Goal: Transaction & Acquisition: Purchase product/service

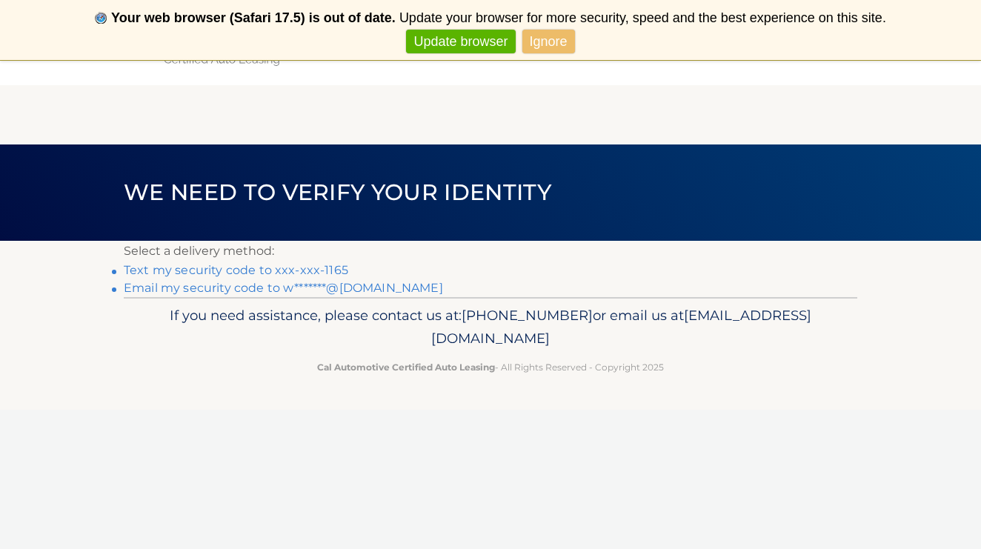
click at [228, 271] on link "Text my security code to xxx-xxx-1165" at bounding box center [236, 270] width 225 height 14
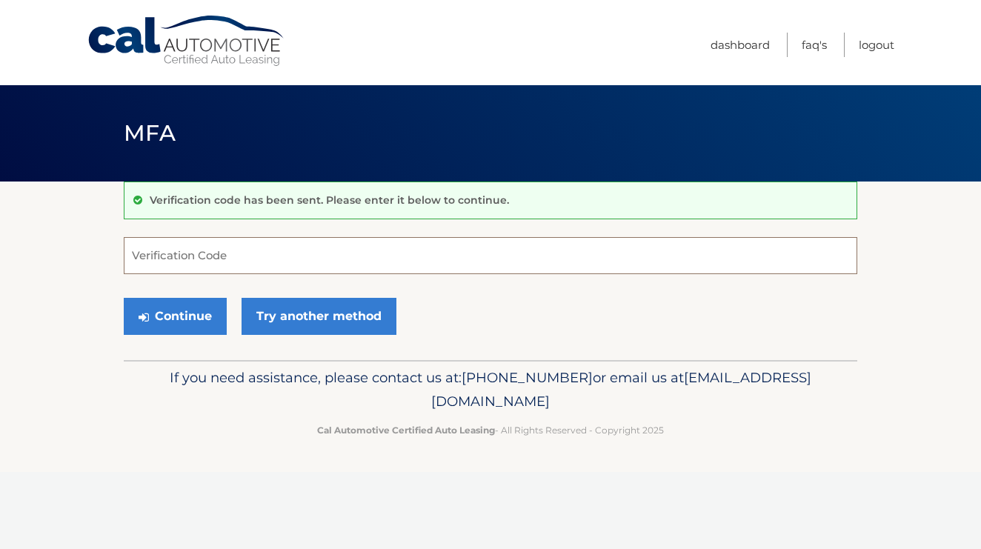
click at [221, 260] on input "Verification Code" at bounding box center [491, 255] width 734 height 37
type input "630562"
click at [190, 313] on button "Continue" at bounding box center [175, 316] width 103 height 37
click at [157, 314] on button "Continue" at bounding box center [175, 316] width 103 height 37
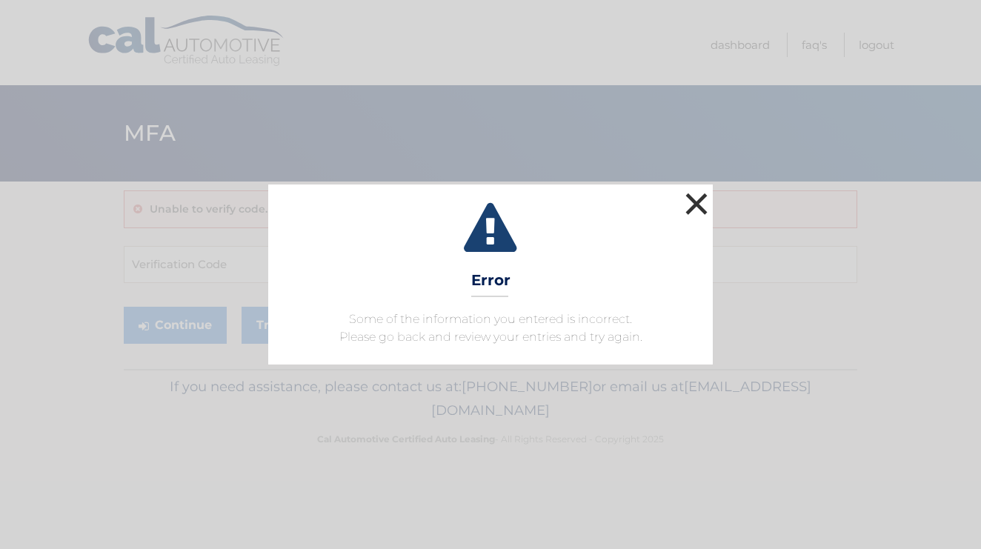
click at [695, 194] on button "×" at bounding box center [697, 204] width 30 height 30
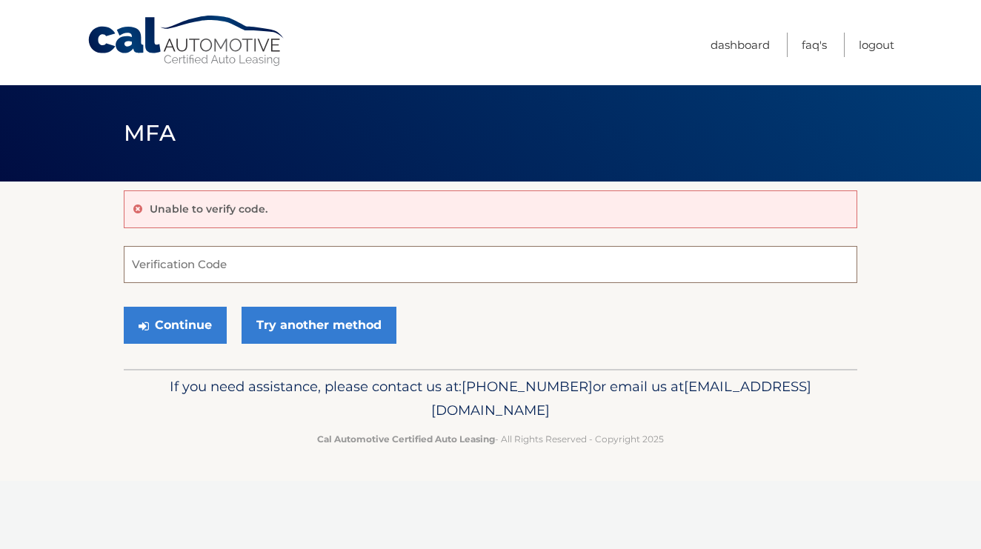
click at [256, 265] on input "Verification Code" at bounding box center [491, 264] width 734 height 37
type input "630562"
click at [183, 326] on button "Continue" at bounding box center [175, 325] width 103 height 37
click at [139, 322] on icon "submit" at bounding box center [144, 326] width 10 height 12
click at [879, 47] on link "Logout" at bounding box center [877, 45] width 36 height 24
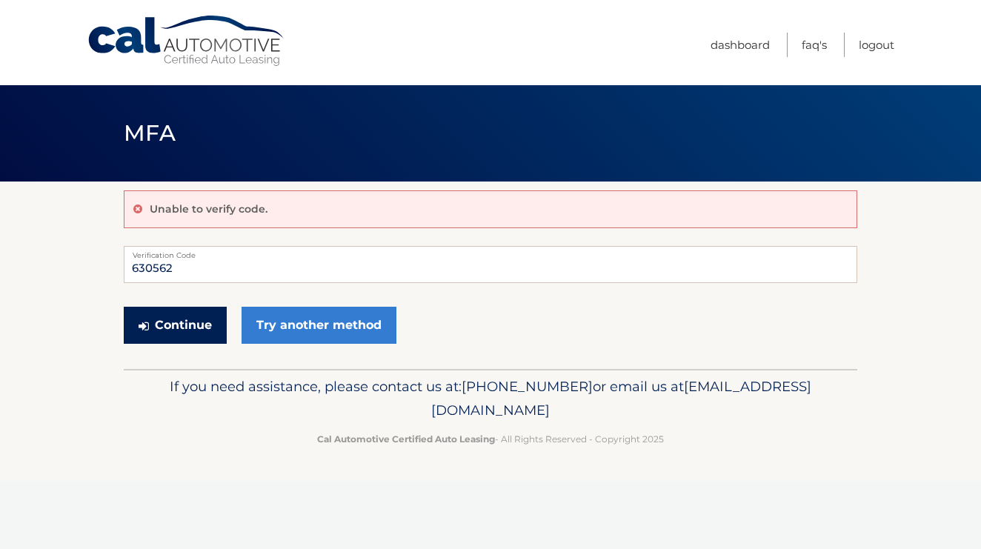
click at [160, 315] on button "Continue" at bounding box center [175, 325] width 103 height 37
click at [880, 42] on link "Logout" at bounding box center [877, 45] width 36 height 24
click at [877, 39] on link "Logout" at bounding box center [877, 45] width 36 height 24
click at [876, 49] on link "Logout" at bounding box center [877, 45] width 36 height 24
click at [876, 50] on link "Logout" at bounding box center [877, 45] width 36 height 24
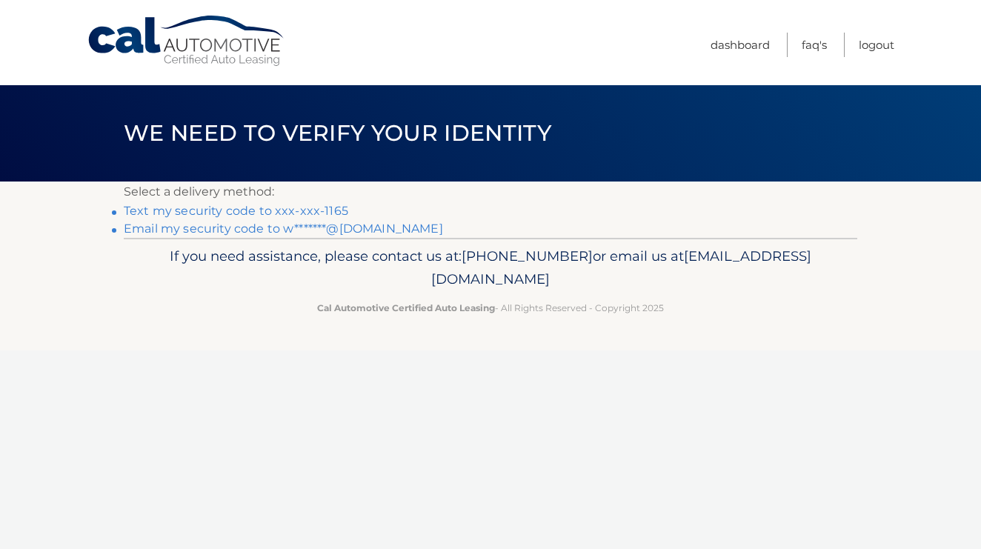
click at [236, 210] on link "Text my security code to xxx-xxx-1165" at bounding box center [236, 211] width 225 height 14
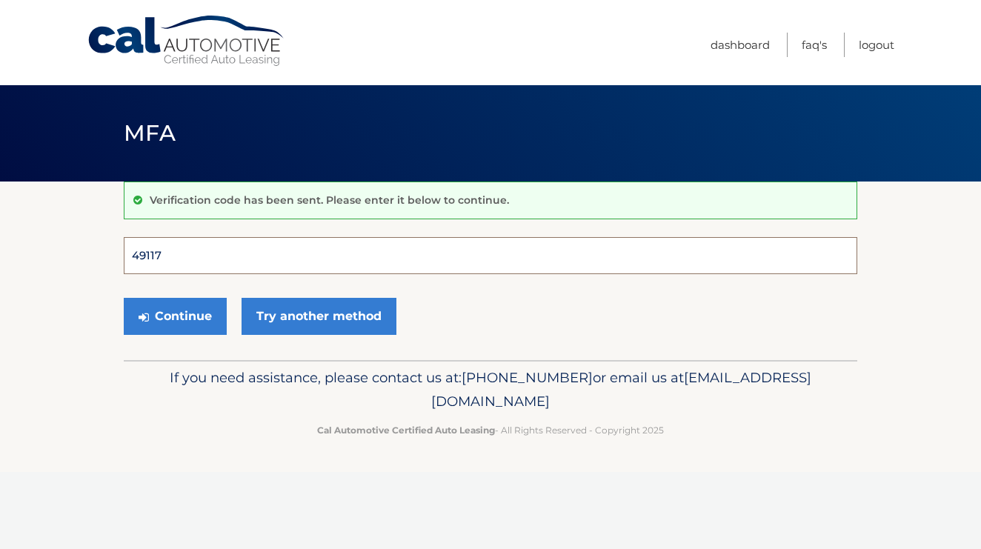
type input "491174"
click at [175, 316] on button "Continue" at bounding box center [175, 316] width 103 height 37
click at [191, 316] on button "Continue" at bounding box center [175, 316] width 103 height 37
click at [202, 255] on input "Verification Code" at bounding box center [491, 255] width 734 height 37
type input "491174"
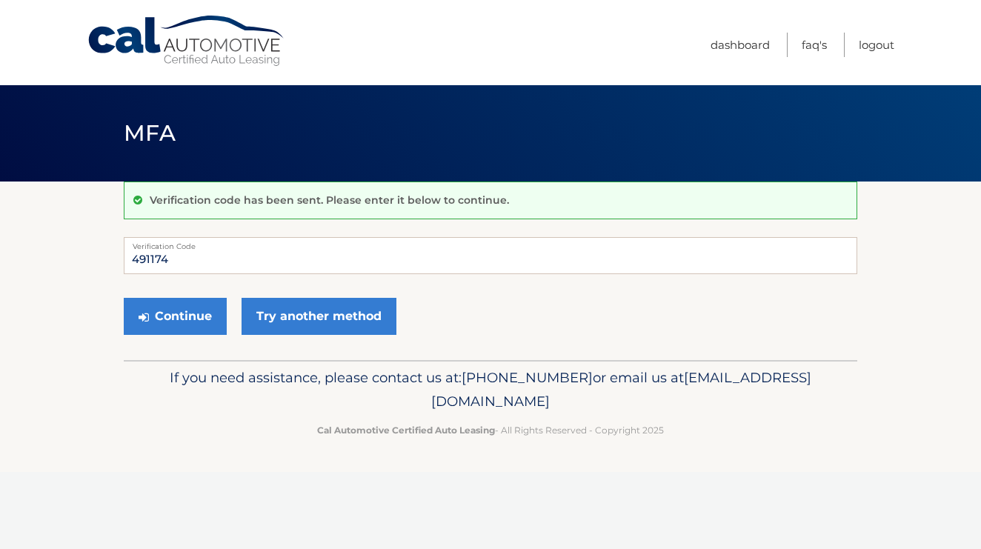
click at [127, 391] on div "If you need assistance, please contact us at: 609-807-3200 or email us at Custo…" at bounding box center [491, 401] width 734 height 83
click at [167, 313] on button "Continue" at bounding box center [175, 316] width 103 height 37
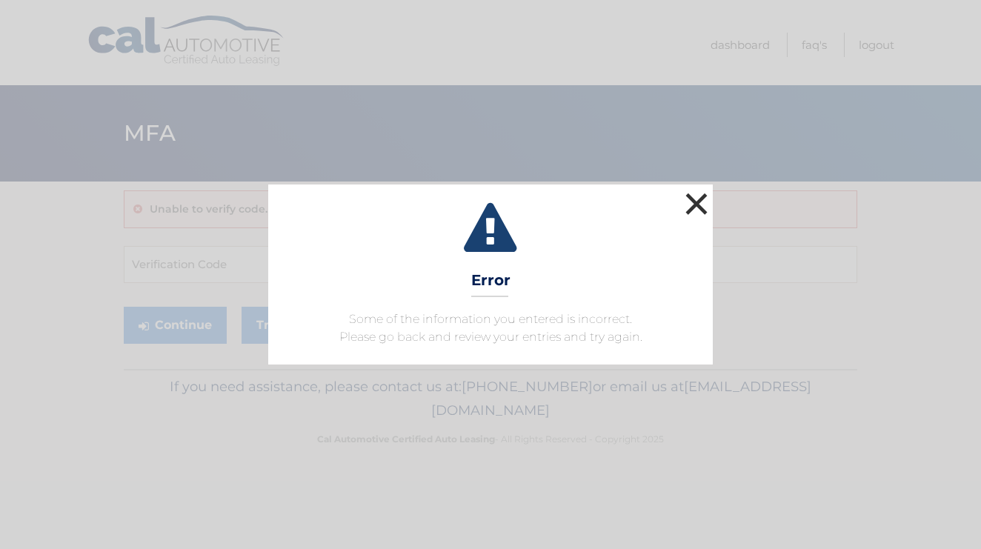
click at [697, 204] on button "×" at bounding box center [697, 204] width 30 height 30
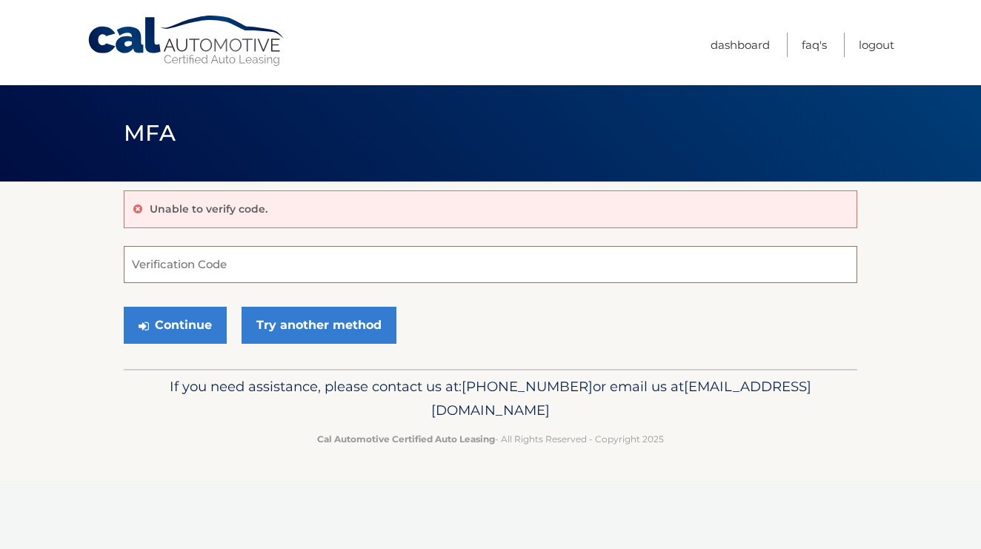
click at [194, 268] on input "Verification Code" at bounding box center [491, 264] width 734 height 37
type input "491174"
click at [154, 326] on button "Continue" at bounding box center [175, 325] width 103 height 37
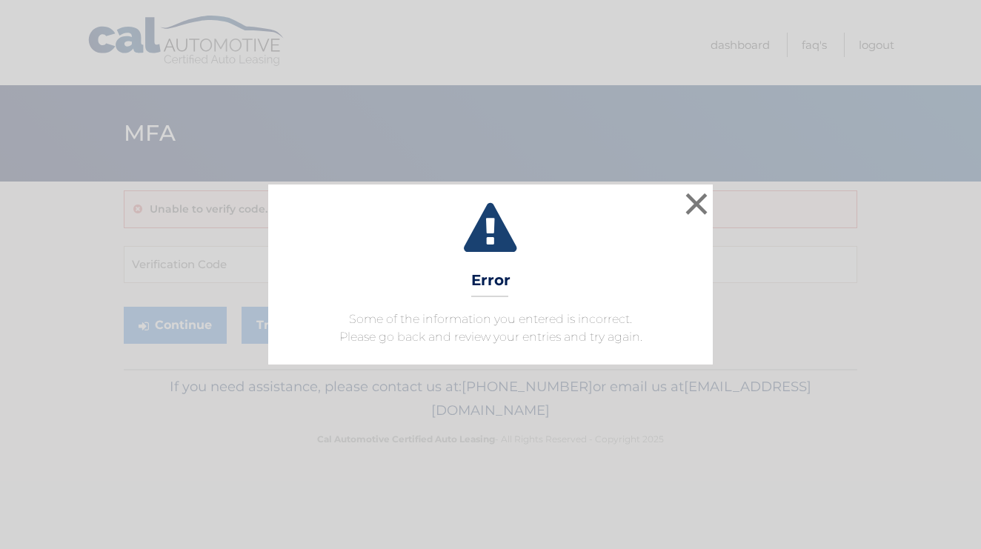
click at [727, 170] on div "× Error Some of the information you entered is incorrect. Please go back and re…" at bounding box center [490, 274] width 981 height 549
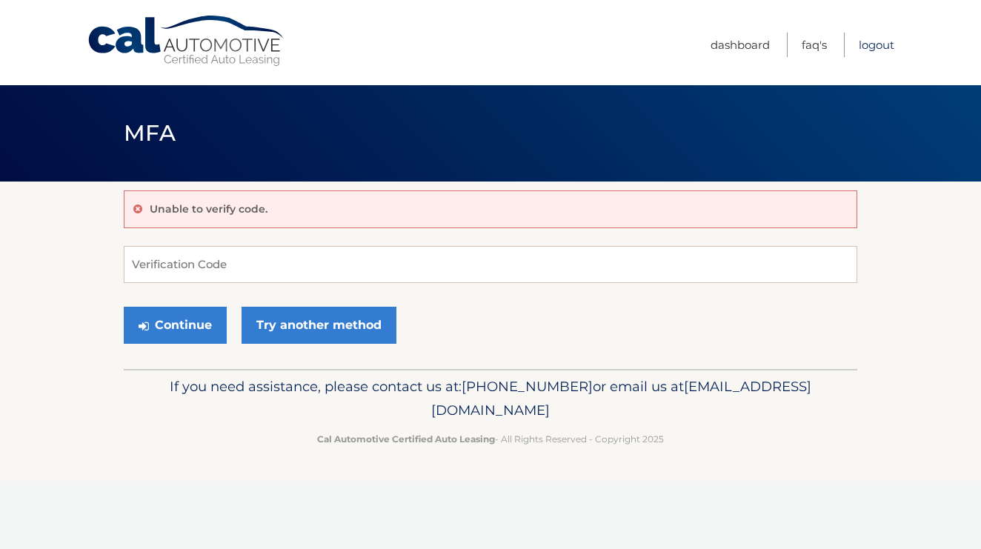
click at [880, 40] on link "Logout" at bounding box center [877, 45] width 36 height 24
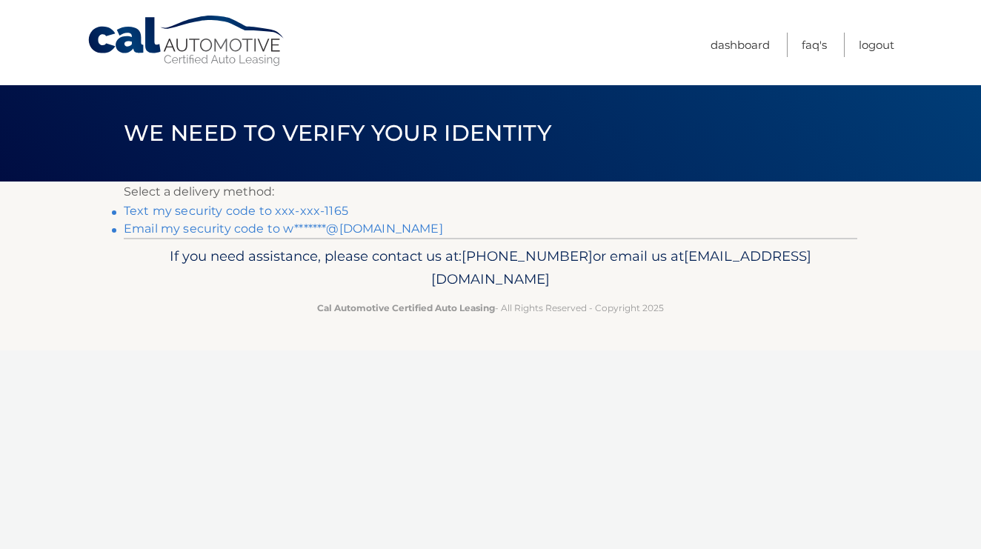
click at [311, 213] on link "Text my security code to xxx-xxx-1165" at bounding box center [236, 211] width 225 height 14
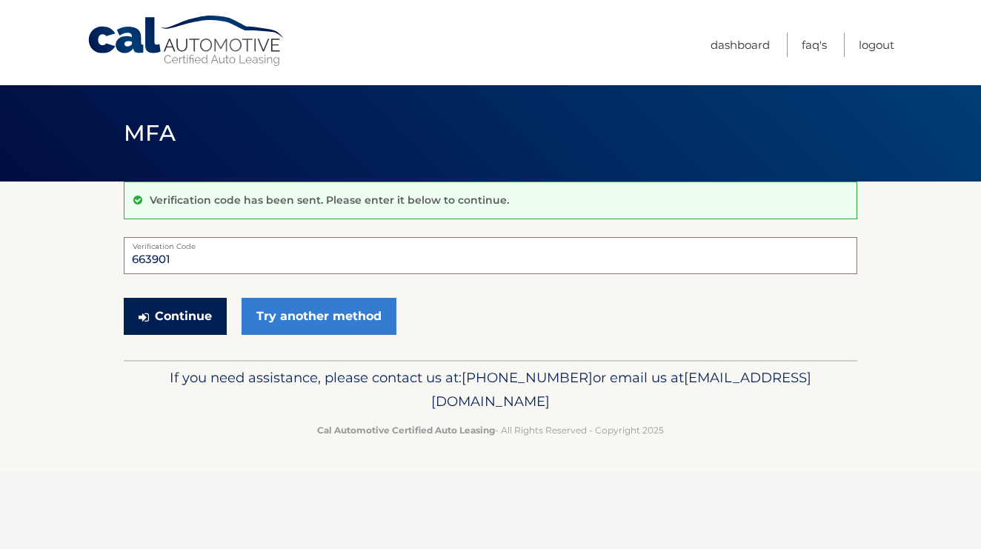
type input "663901"
click at [167, 305] on button "Continue" at bounding box center [175, 316] width 103 height 37
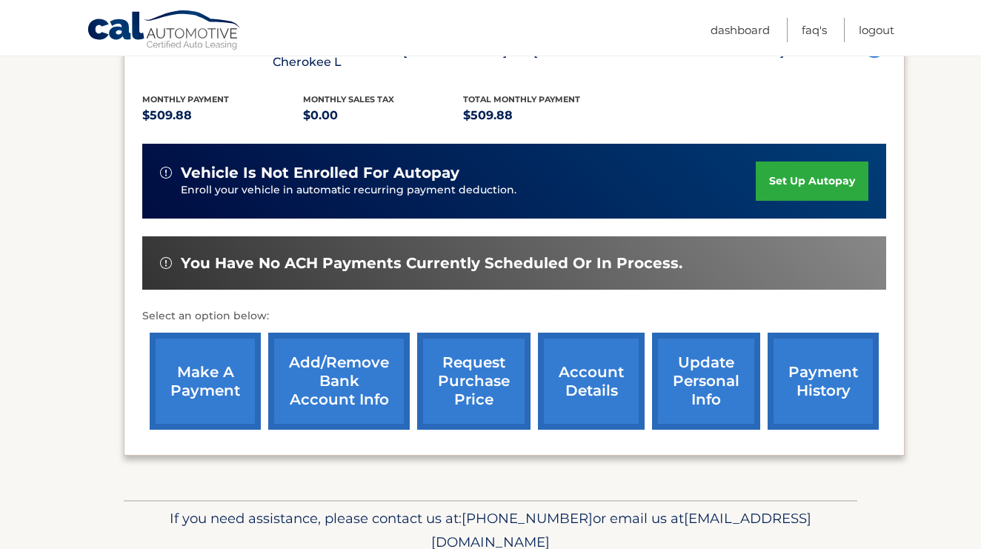
scroll to position [310, 0]
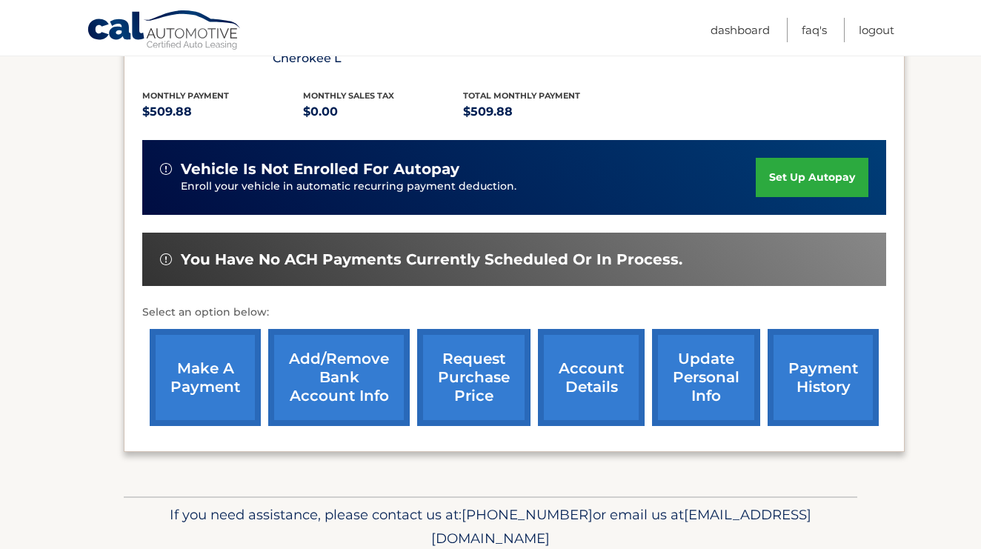
click at [209, 379] on link "make a payment" at bounding box center [205, 377] width 111 height 97
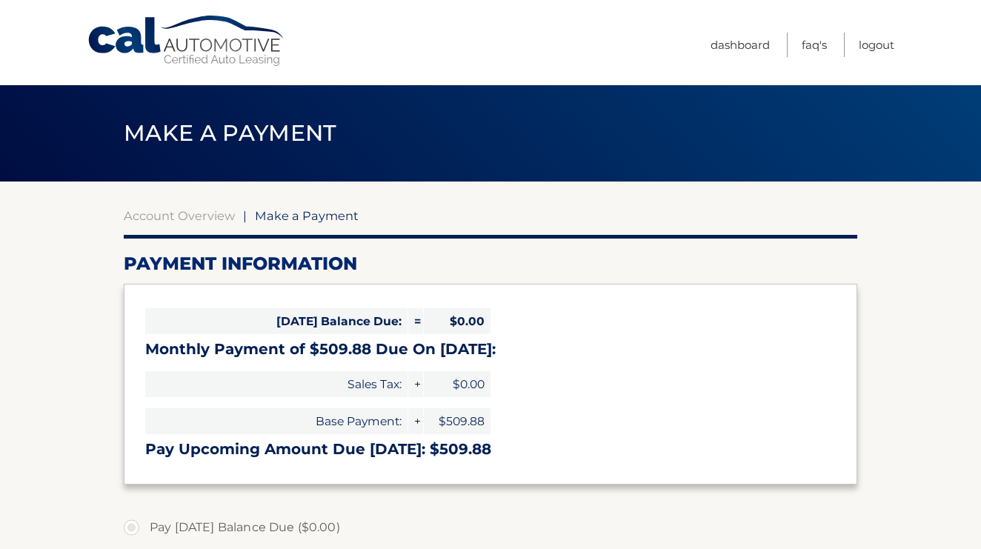
select select "ZTczMWZjODItMzY5Ny00NjM5LTk5NjYtMjAyODcyODU5NzI2"
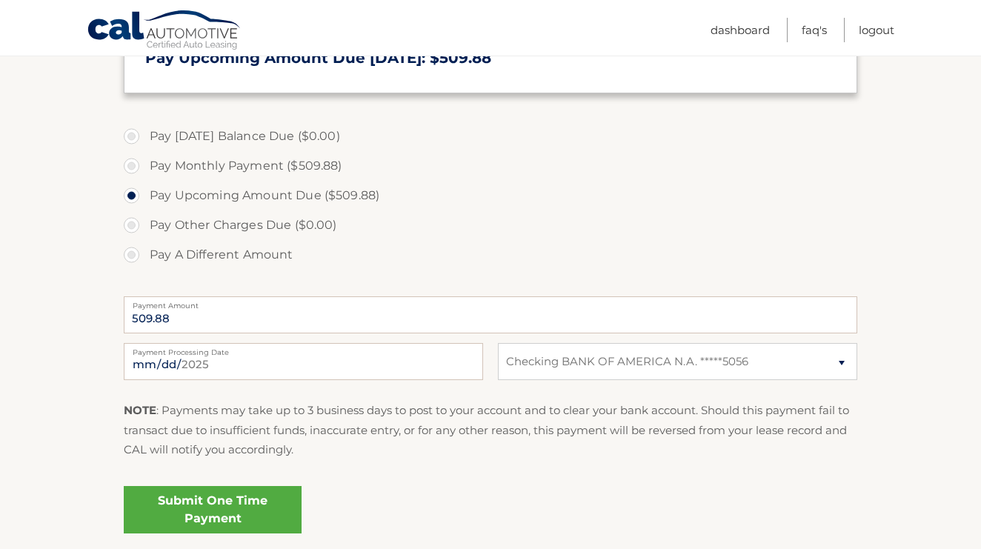
scroll to position [392, 0]
click at [282, 356] on input "[DATE]" at bounding box center [303, 360] width 359 height 37
type input "2025-09-10"
click at [445, 508] on div "Submit One Time Payment" at bounding box center [491, 505] width 734 height 53
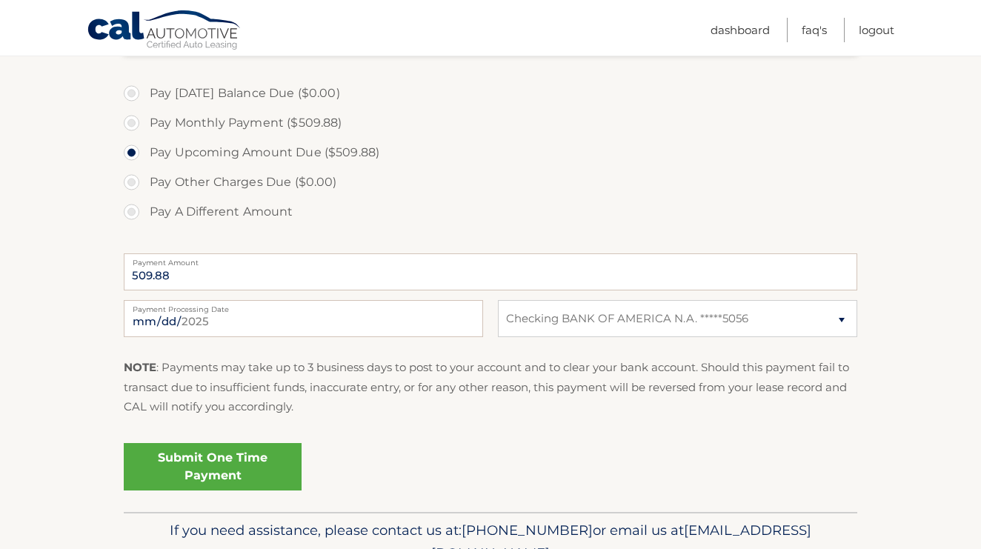
scroll to position [436, 0]
click at [225, 459] on link "Submit One Time Payment" at bounding box center [213, 465] width 178 height 47
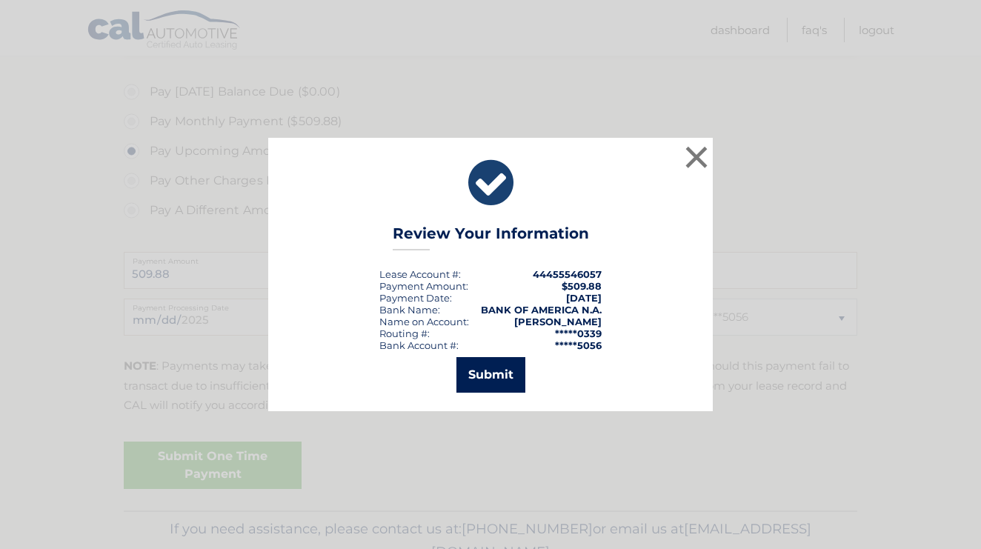
click at [479, 375] on button "Submit" at bounding box center [491, 375] width 69 height 36
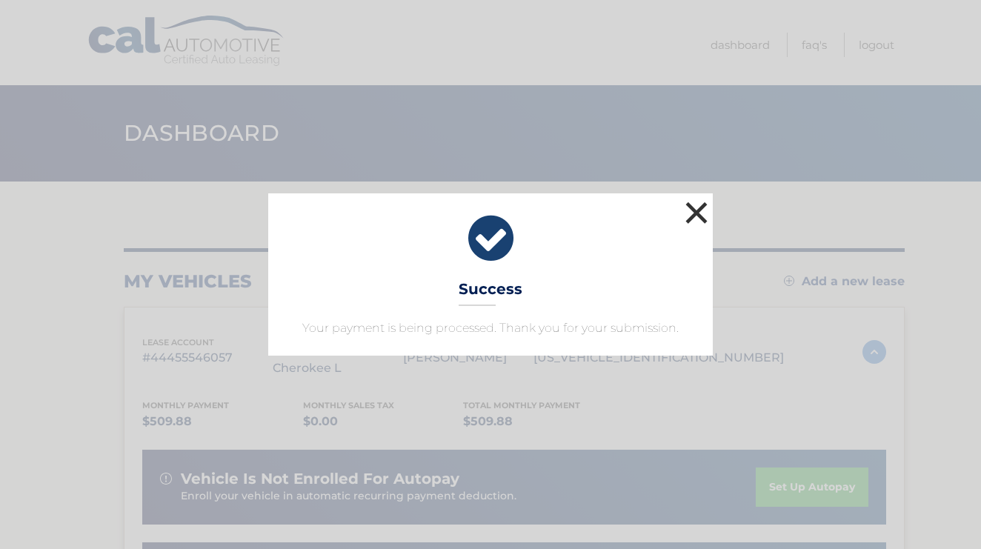
click at [710, 214] on button "×" at bounding box center [697, 213] width 30 height 30
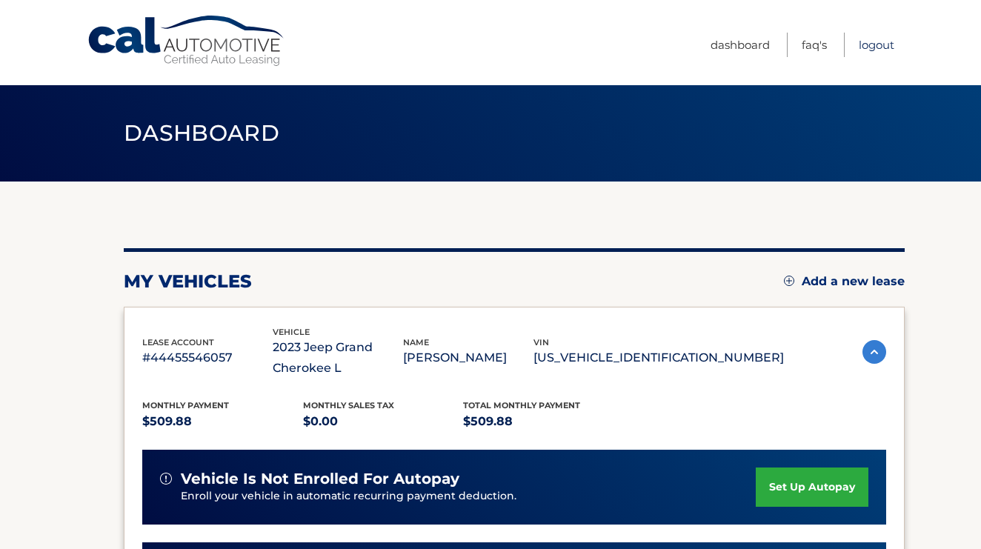
click at [881, 44] on link "Logout" at bounding box center [877, 45] width 36 height 24
